Goal: Task Accomplishment & Management: Use online tool/utility

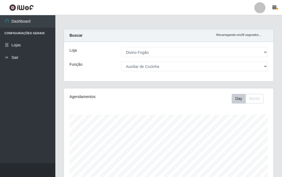
select select "499"
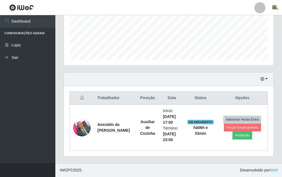
scroll to position [115, 209]
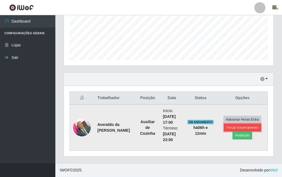
click at [237, 129] on button "Forçar Encerramento" at bounding box center [242, 128] width 37 height 8
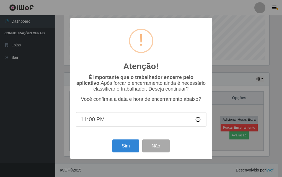
scroll to position [115, 207]
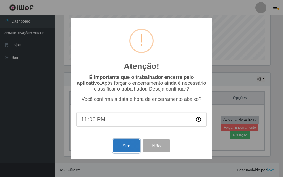
click at [129, 146] on button "Sim" at bounding box center [126, 146] width 27 height 13
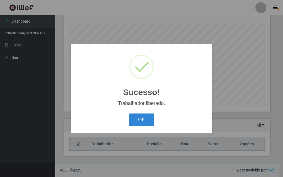
click at [154, 84] on div "Sucesso! ×" at bounding box center [141, 74] width 131 height 51
click at [146, 116] on button "OK" at bounding box center [142, 120] width 26 height 13
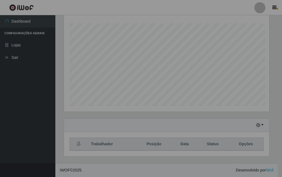
scroll to position [115, 209]
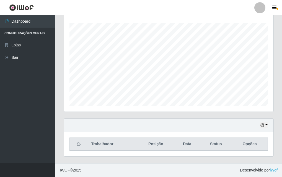
drag, startPoint x: 280, startPoint y: 105, endPoint x: 275, endPoint y: 22, distance: 83.2
click at [282, 19] on html "Perfil Alterar Senha Sair Dashboard Configurações Gerais Lojas Sair Carregando.…" at bounding box center [141, 42] width 282 height 269
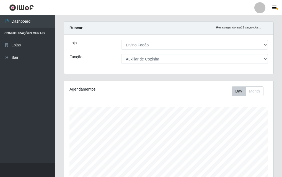
scroll to position [7, 0]
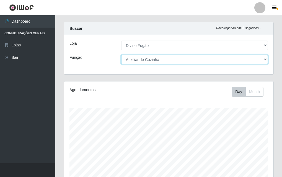
drag, startPoint x: 179, startPoint y: 60, endPoint x: 183, endPoint y: 57, distance: 5.0
click at [179, 60] on select "[Selecione...] ASG ASG + ASG ++ Auxiliar de Cozinha Auxiliar de Cozinha + Auxil…" at bounding box center [194, 60] width 147 height 10
select select "94"
click at [121, 55] on select "[Selecione...] ASG ASG + ASG ++ Auxiliar de Cozinha Auxiliar de Cozinha + Auxil…" at bounding box center [194, 60] width 147 height 10
click at [186, 60] on select "[Selecione...] ASG ASG + ASG ++ Auxiliar de Cozinha Auxiliar de Cozinha + Auxil…" at bounding box center [194, 60] width 147 height 10
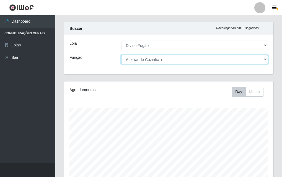
click at [121, 55] on select "[Selecione...] ASG ASG + ASG ++ Auxiliar de Cozinha Auxiliar de Cozinha + Auxil…" at bounding box center [194, 60] width 147 height 10
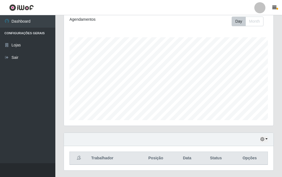
scroll to position [92, 0]
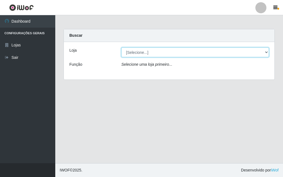
click at [174, 52] on select "[Selecione...] Divino Fogão" at bounding box center [195, 53] width 148 height 10
select select "499"
click at [121, 48] on select "[Selecione...] Divino Fogão" at bounding box center [195, 53] width 148 height 10
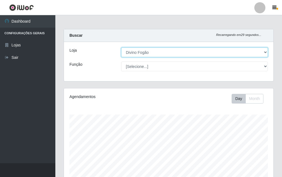
scroll to position [115, 209]
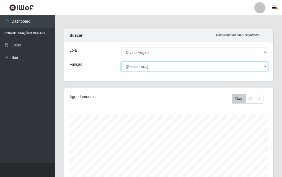
click at [158, 63] on select "[Selecione...] ASG ASG + ASG ++ Auxiliar de Cozinha Auxiliar de Cozinha + Auxil…" at bounding box center [194, 67] width 147 height 10
click at [121, 62] on select "[Selecione...] ASG ASG + ASG ++ Auxiliar de Cozinha Auxiliar de Cozinha + Auxil…" at bounding box center [194, 67] width 147 height 10
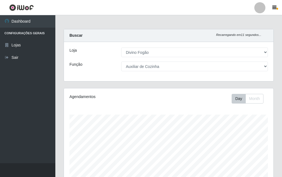
click at [279, 73] on div "Carregando... Buscar Recarregando em 11 segundos... Loja [Selecione...] Divino …" at bounding box center [168, 142] width 227 height 226
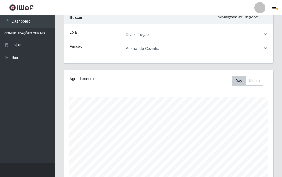
scroll to position [8, 0]
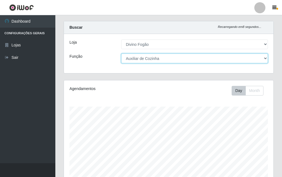
click at [186, 59] on select "[Selecione...] ASG ASG + ASG ++ Auxiliar de Cozinha Auxiliar de Cozinha + Auxil…" at bounding box center [194, 59] width 147 height 10
select select "94"
click at [121, 54] on select "[Selecione...] ASG ASG + ASG ++ Auxiliar de Cozinha Auxiliar de Cozinha + Auxil…" at bounding box center [194, 59] width 147 height 10
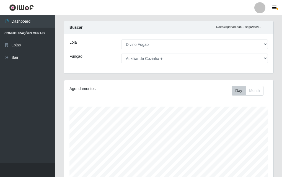
click at [276, 68] on div "Carregando... Buscar Recarregando em 12 segundos... Loja [Selecione...] Divino …" at bounding box center [168, 50] width 218 height 59
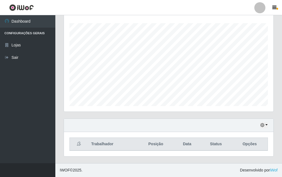
click at [237, 139] on th "Opções" at bounding box center [250, 144] width 36 height 13
drag, startPoint x: 271, startPoint y: 123, endPoint x: 269, endPoint y: 126, distance: 4.1
click at [271, 124] on div "Hoje 1 dia 3 dias 1 Semana Não encerrados" at bounding box center [168, 125] width 209 height 13
click at [265, 126] on button "button" at bounding box center [264, 125] width 8 height 6
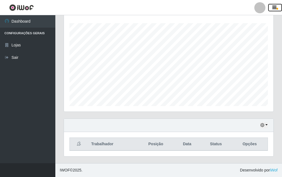
click at [274, 8] on icon "button" at bounding box center [274, 7] width 4 height 5
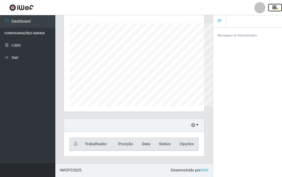
scroll to position [276609, 276583]
click at [232, 35] on small "Mensagem do Administrativo" at bounding box center [238, 35] width 40 height 3
drag, startPoint x: 205, startPoint y: 63, endPoint x: 40, endPoint y: 69, distance: 165.6
click at [204, 63] on div "Agendamentos Day Month 19/08 Agendamentos 12" at bounding box center [133, 58] width 149 height 122
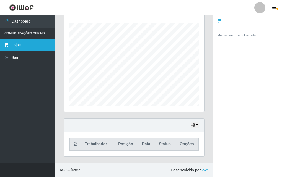
click at [27, 46] on link "Lojas" at bounding box center [27, 45] width 55 height 12
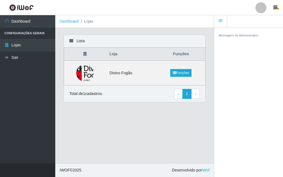
click at [187, 117] on main "Dashboard Lojas Lista Loja Funções Divino Fogão Funções Total de 1 cadastros. ‹…" at bounding box center [134, 89] width 159 height 148
click at [275, 7] on icon "button" at bounding box center [276, 7] width 4 height 5
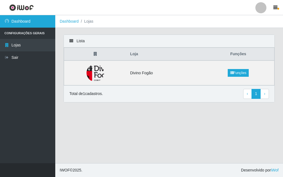
click at [33, 22] on link "Dashboard" at bounding box center [27, 21] width 55 height 12
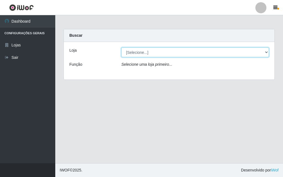
drag, startPoint x: 229, startPoint y: 52, endPoint x: 211, endPoint y: 56, distance: 18.9
click at [229, 52] on select "[Selecione...] Divino Fogão" at bounding box center [195, 53] width 148 height 10
select select "499"
click at [121, 48] on select "[Selecione...] Divino Fogão" at bounding box center [195, 53] width 148 height 10
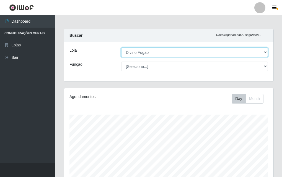
scroll to position [115, 209]
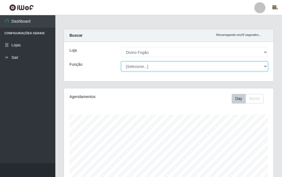
click at [152, 64] on select "[Selecione...] ASG ASG + ASG ++ Auxiliar de Cozinha Auxiliar de Cozinha + Auxil…" at bounding box center [194, 67] width 147 height 10
click at [121, 62] on select "[Selecione...] ASG ASG + ASG ++ Auxiliar de Cozinha Auxiliar de Cozinha + Auxil…" at bounding box center [194, 67] width 147 height 10
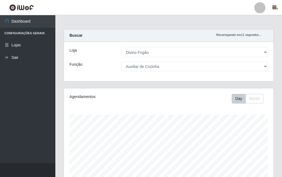
drag, startPoint x: 268, startPoint y: 84, endPoint x: 280, endPoint y: 78, distance: 13.9
click at [268, 84] on div "Carregando... Buscar Recarregando em 11 segundos... Loja [Selecione...] Divino …" at bounding box center [168, 58] width 218 height 59
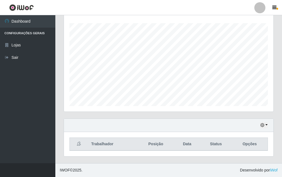
scroll to position [0, 0]
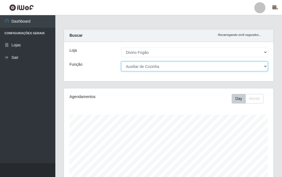
click at [238, 67] on select "[Selecione...] ASG ASG + ASG ++ Auxiliar de Cozinha Auxiliar de Cozinha + Auxil…" at bounding box center [194, 67] width 147 height 10
select select "94"
click at [121, 62] on select "[Selecione...] ASG ASG + ASG ++ Auxiliar de Cozinha Auxiliar de Cozinha + Auxil…" at bounding box center [194, 67] width 147 height 10
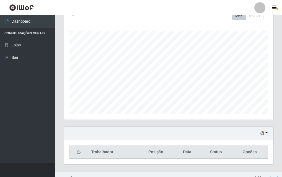
scroll to position [92, 0]
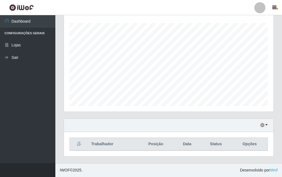
click at [194, 120] on div "Hoje 1 dia 3 dias 1 Semana Não encerrados" at bounding box center [168, 125] width 209 height 13
click at [195, 129] on div "Hoje 1 dia 3 dias 1 Semana Não encerrados" at bounding box center [168, 125] width 209 height 13
click at [146, 149] on th "Posição" at bounding box center [155, 144] width 37 height 13
